Goal: Information Seeking & Learning: Learn about a topic

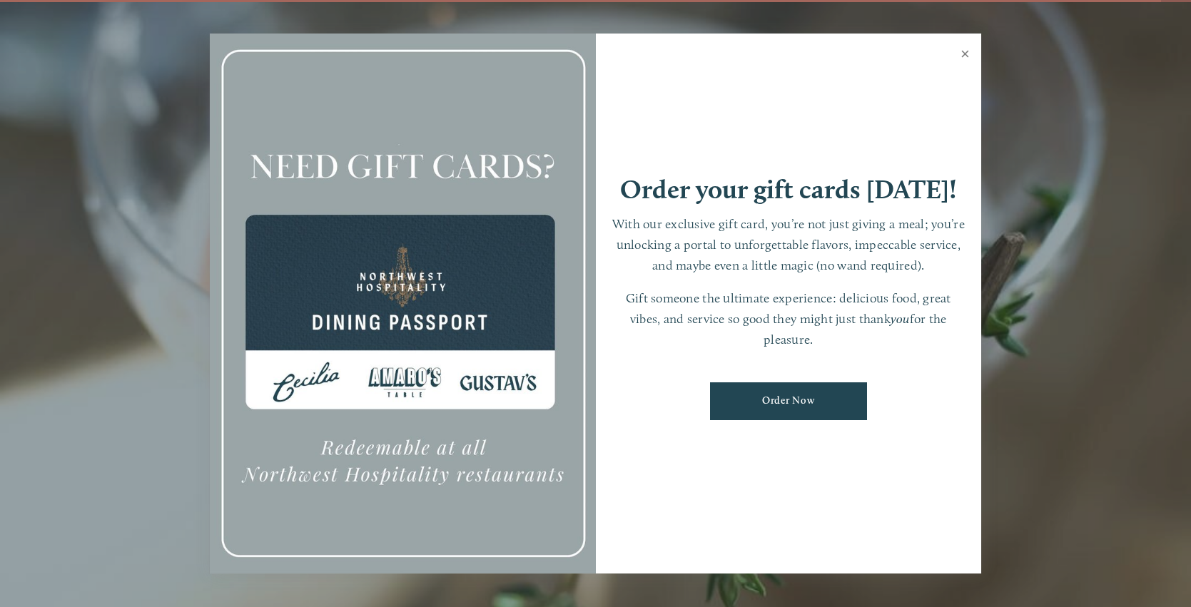
scroll to position [29, 0]
click at [970, 54] on link "Close" at bounding box center [965, 56] width 28 height 40
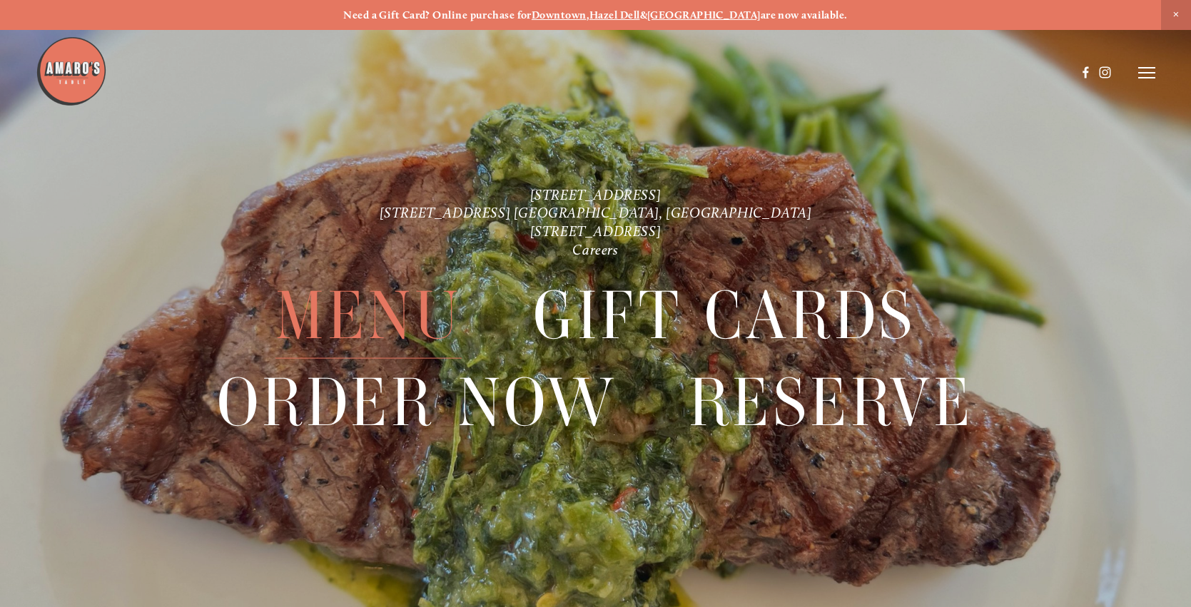
click at [325, 324] on span "Menu" at bounding box center [368, 316] width 186 height 86
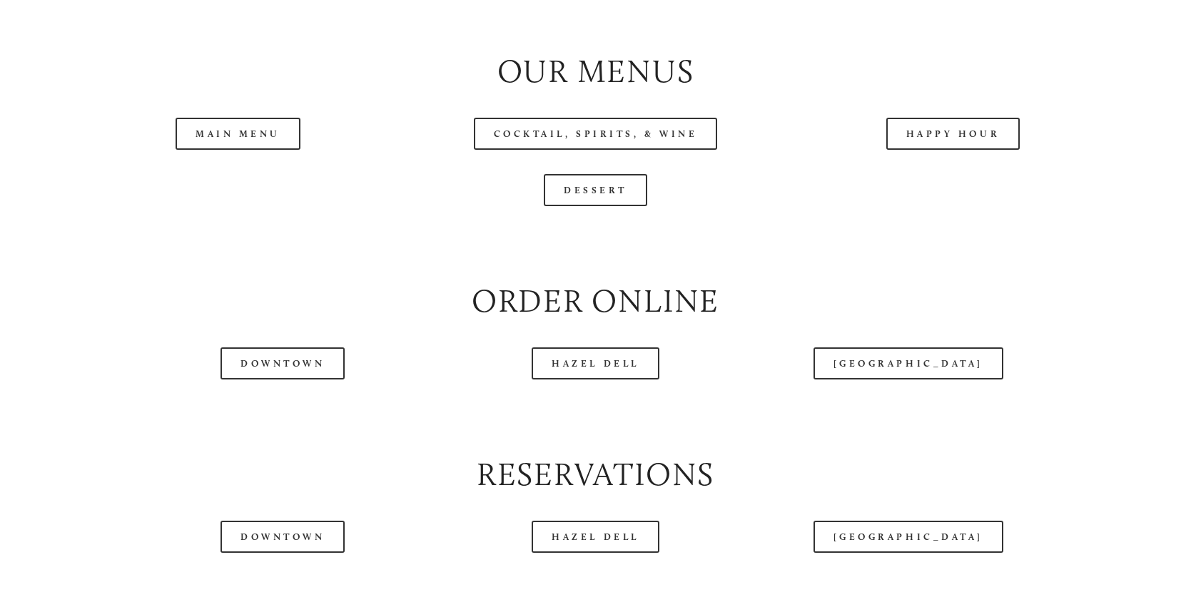
scroll to position [1569, 0]
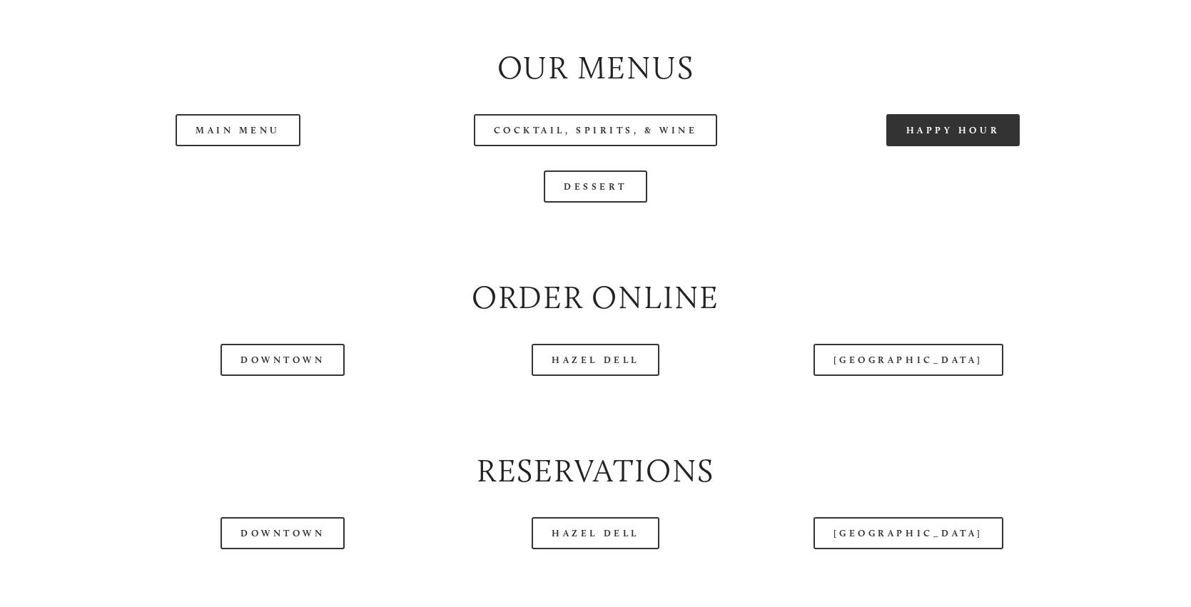
click at [956, 117] on link "Happy Hour" at bounding box center [953, 130] width 134 height 32
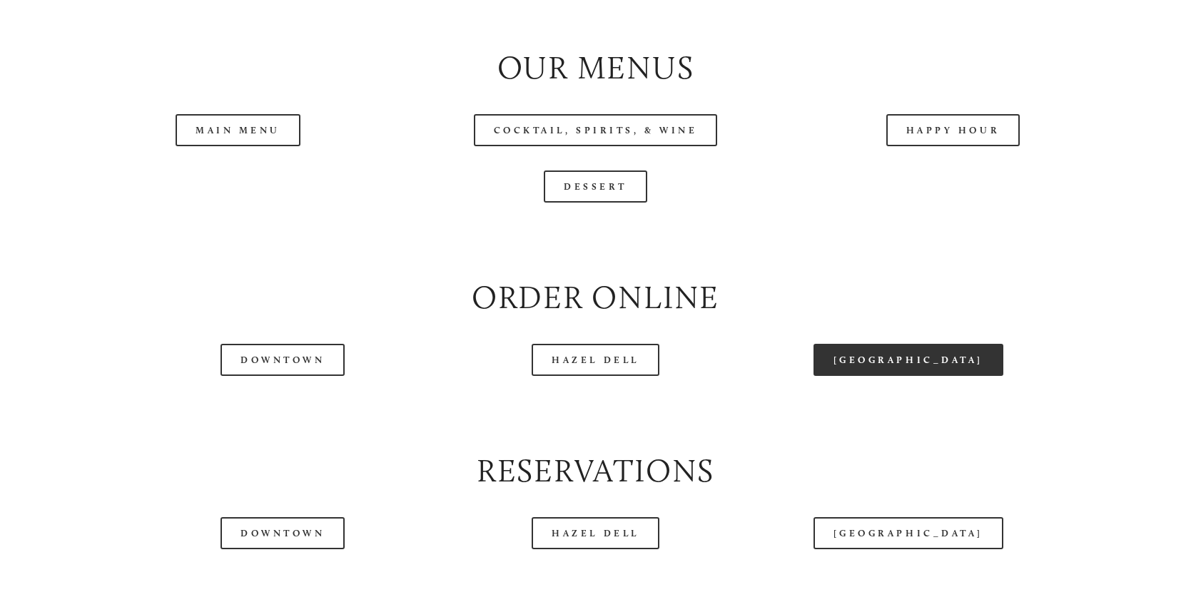
click at [876, 353] on link "[GEOGRAPHIC_DATA]" at bounding box center [909, 360] width 190 height 32
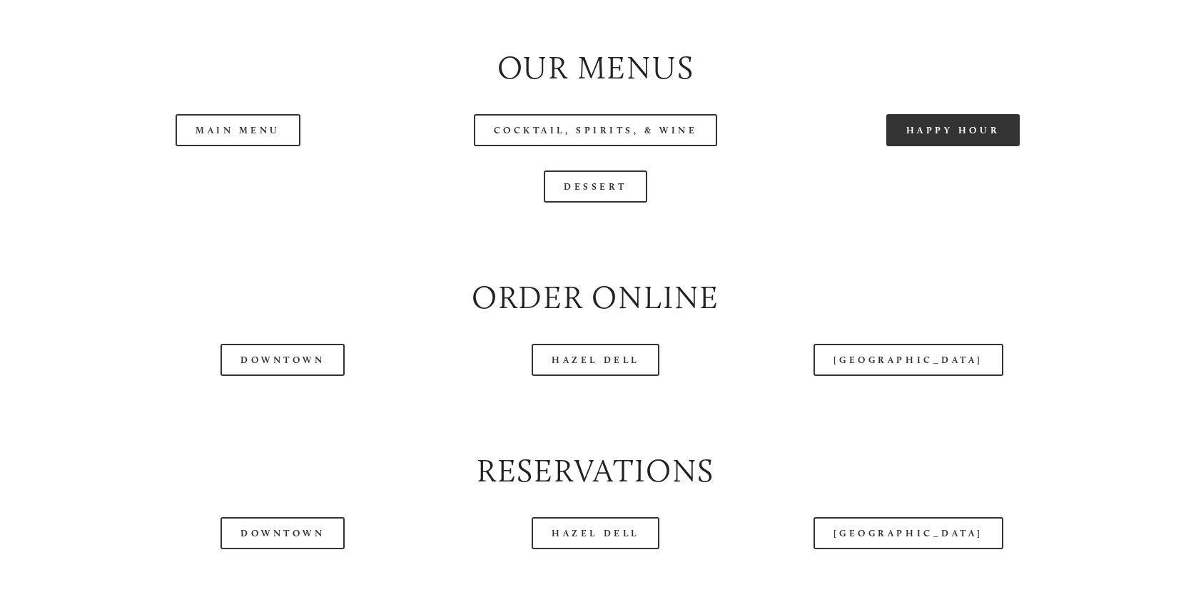
click at [914, 133] on link "Happy Hour" at bounding box center [953, 130] width 134 height 32
